Goal: Task Accomplishment & Management: Complete application form

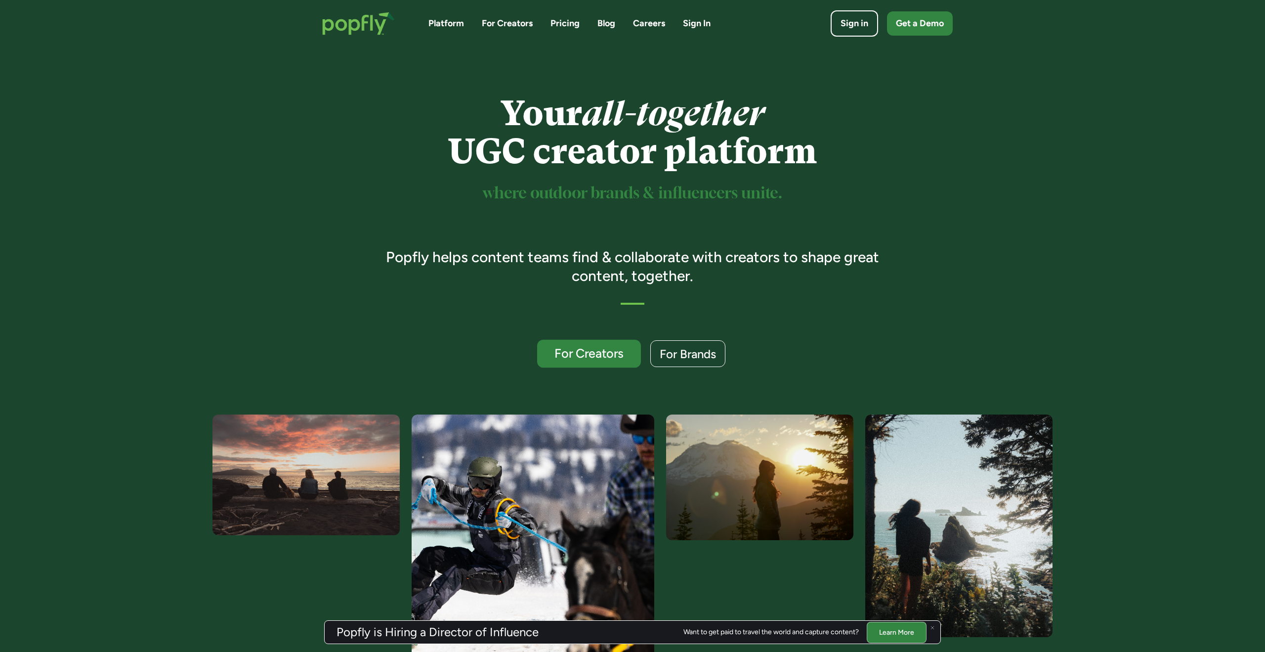
click at [592, 351] on div "For Creators" at bounding box center [589, 353] width 85 height 13
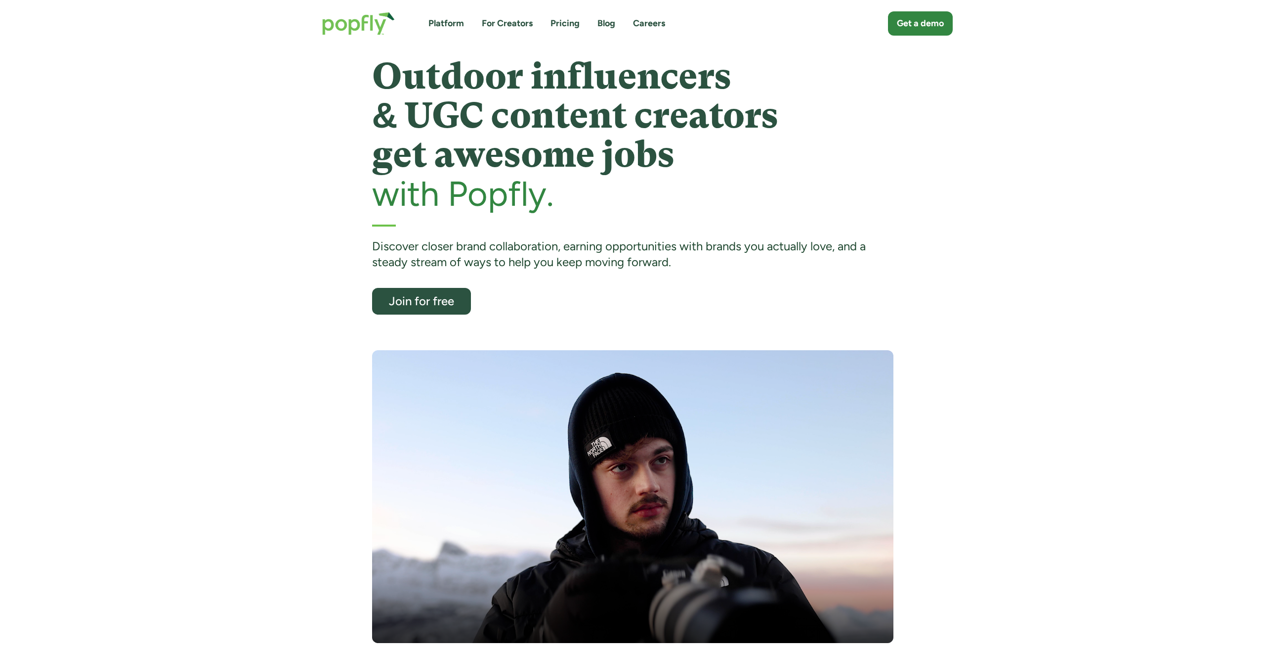
click at [506, 25] on link "For Creators" at bounding box center [507, 23] width 51 height 12
click at [434, 297] on div "Join for free" at bounding box center [421, 301] width 85 height 13
